Goal: Task Accomplishment & Management: Complete application form

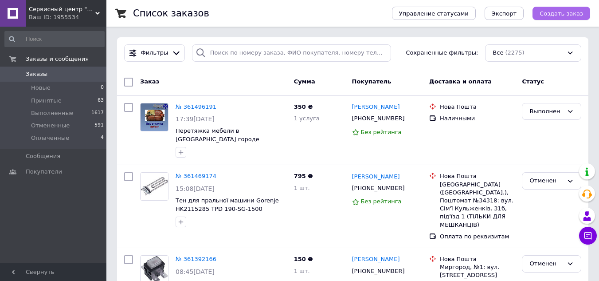
click at [555, 15] on span "Создать заказ" at bounding box center [560, 13] width 43 height 7
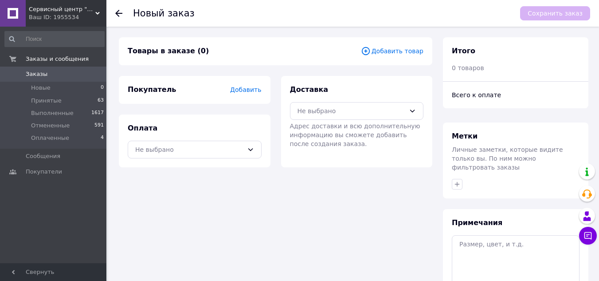
click at [255, 90] on span "Добавить" at bounding box center [245, 89] width 31 height 7
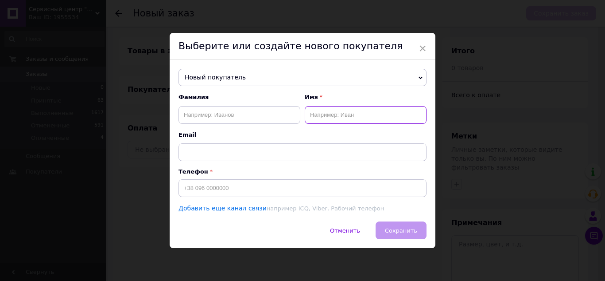
click at [343, 114] on input "text" at bounding box center [366, 115] width 122 height 18
type input "[PERSON_NAME]"
click at [201, 196] on input at bounding box center [303, 188] width 248 height 18
